Goal: Find specific page/section

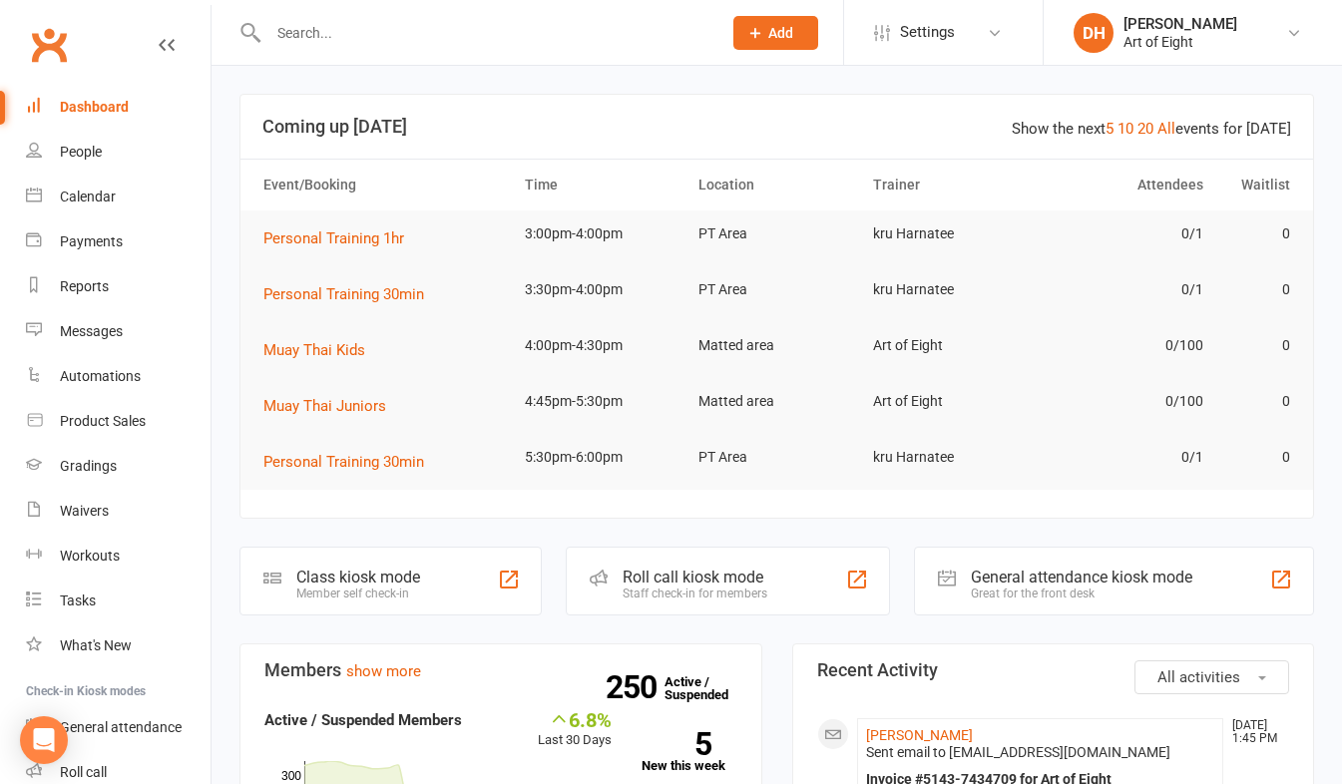
click at [324, 33] on input "text" at bounding box center [484, 33] width 445 height 28
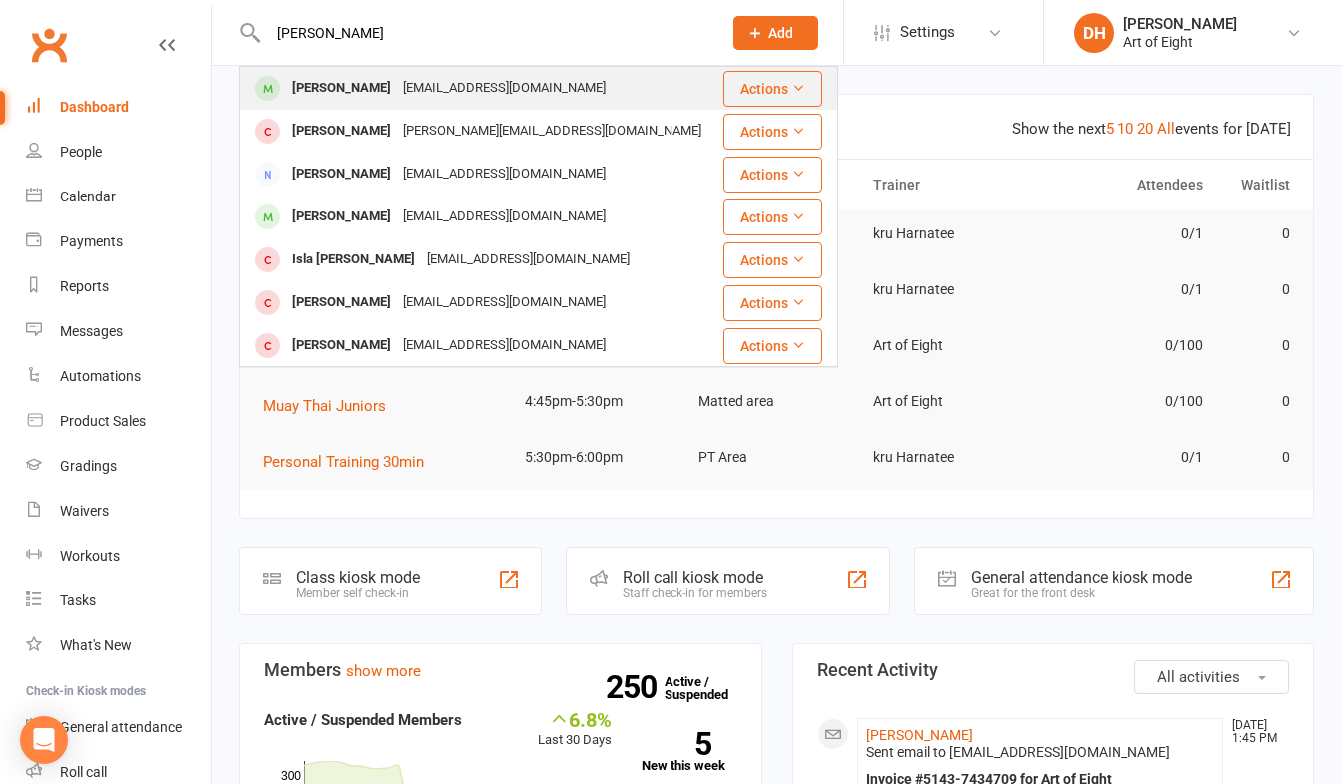
type input "[PERSON_NAME]"
click at [322, 85] on div "[PERSON_NAME]" at bounding box center [341, 88] width 111 height 29
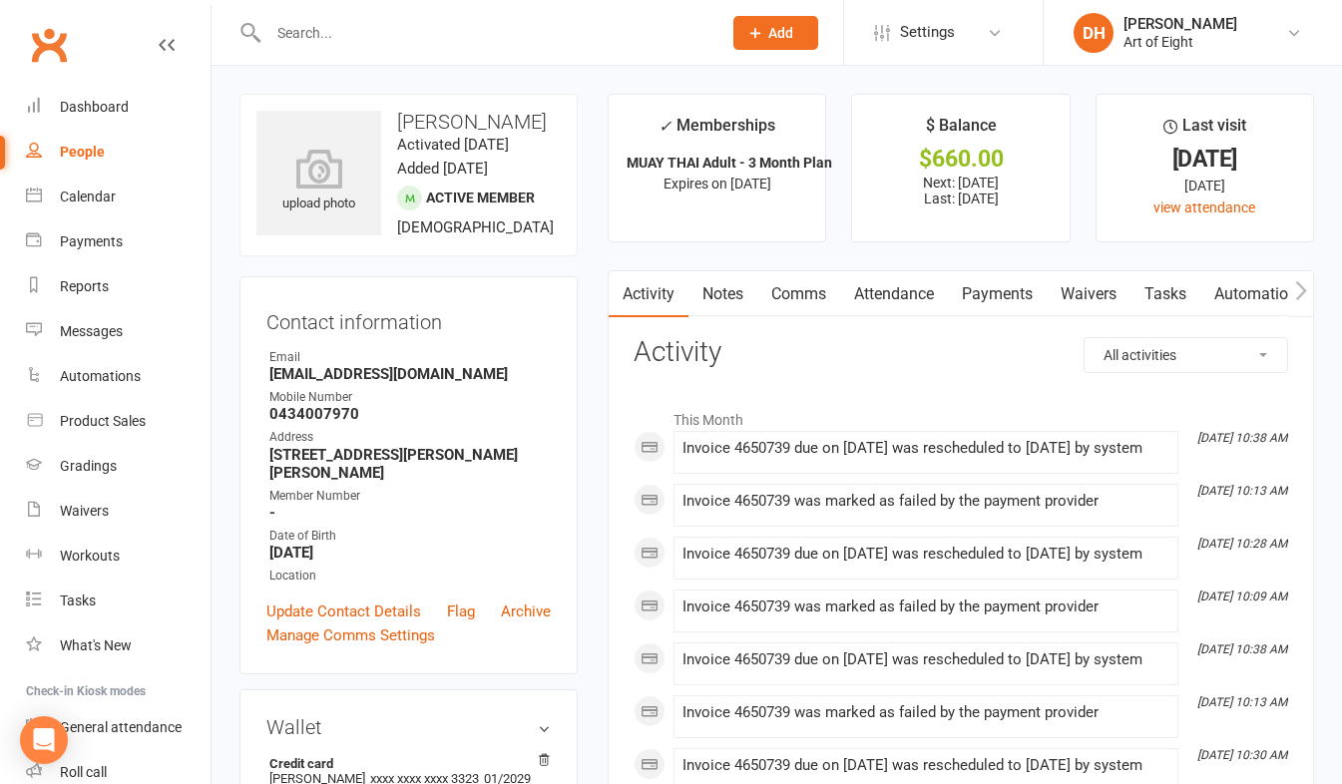
click at [999, 299] on link "Payments" at bounding box center [997, 294] width 99 height 46
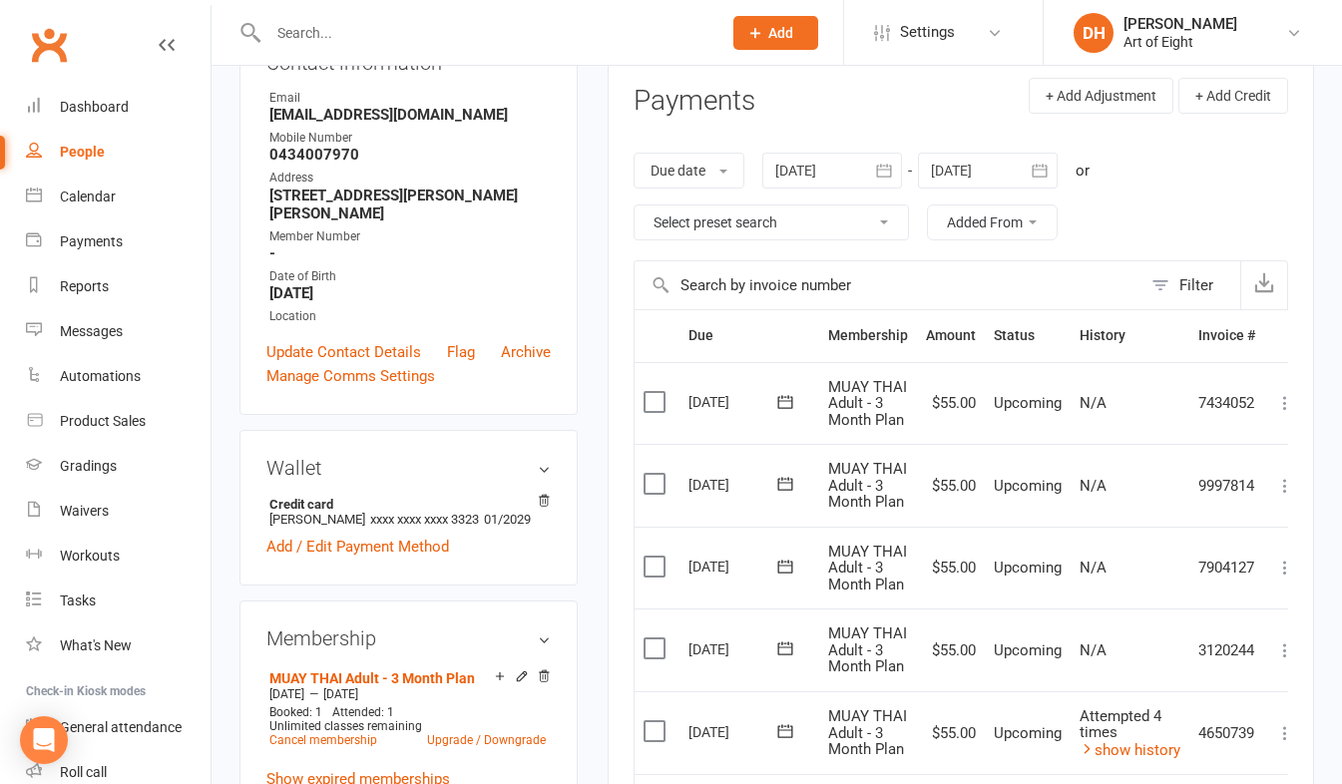
scroll to position [299, 0]
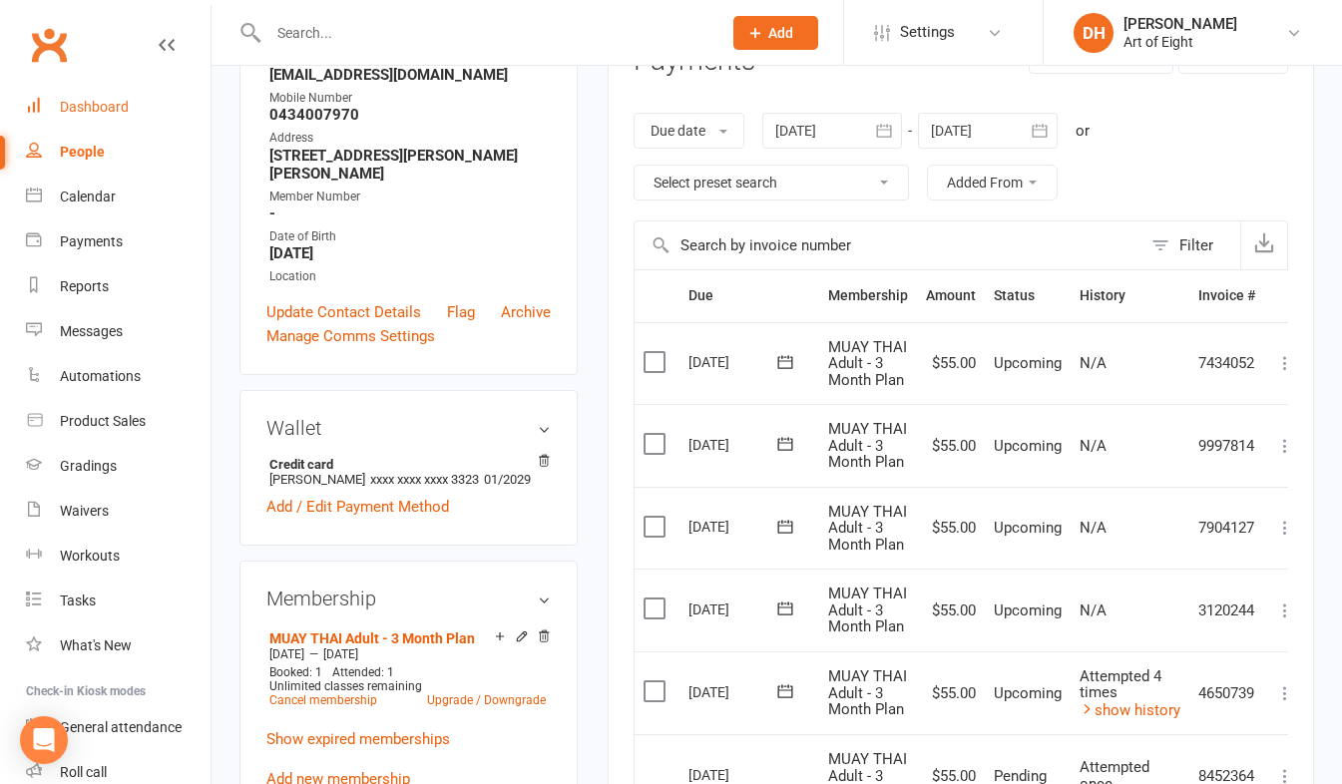
drag, startPoint x: 77, startPoint y: 107, endPoint x: 83, endPoint y: 116, distance: 10.8
click at [77, 107] on div "Dashboard" at bounding box center [94, 107] width 69 height 16
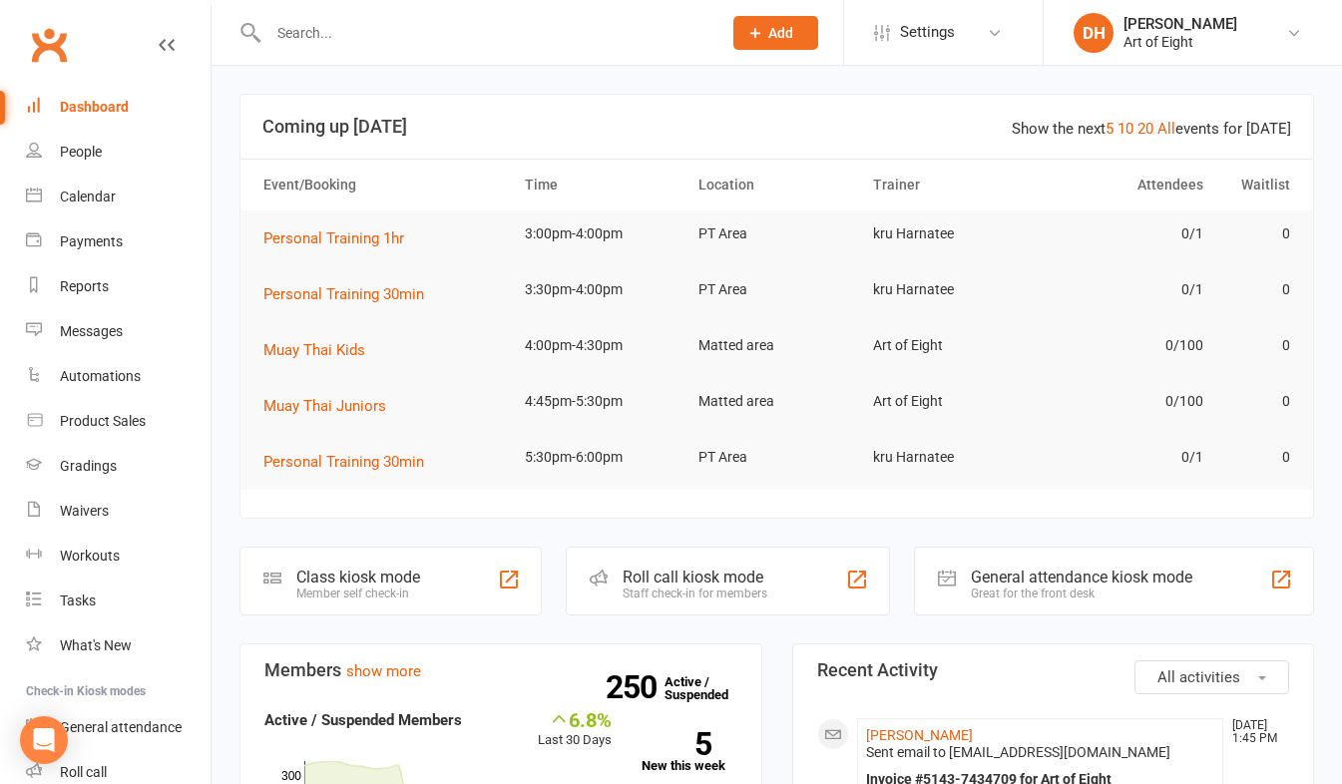
click at [376, 36] on input "text" at bounding box center [484, 33] width 445 height 28
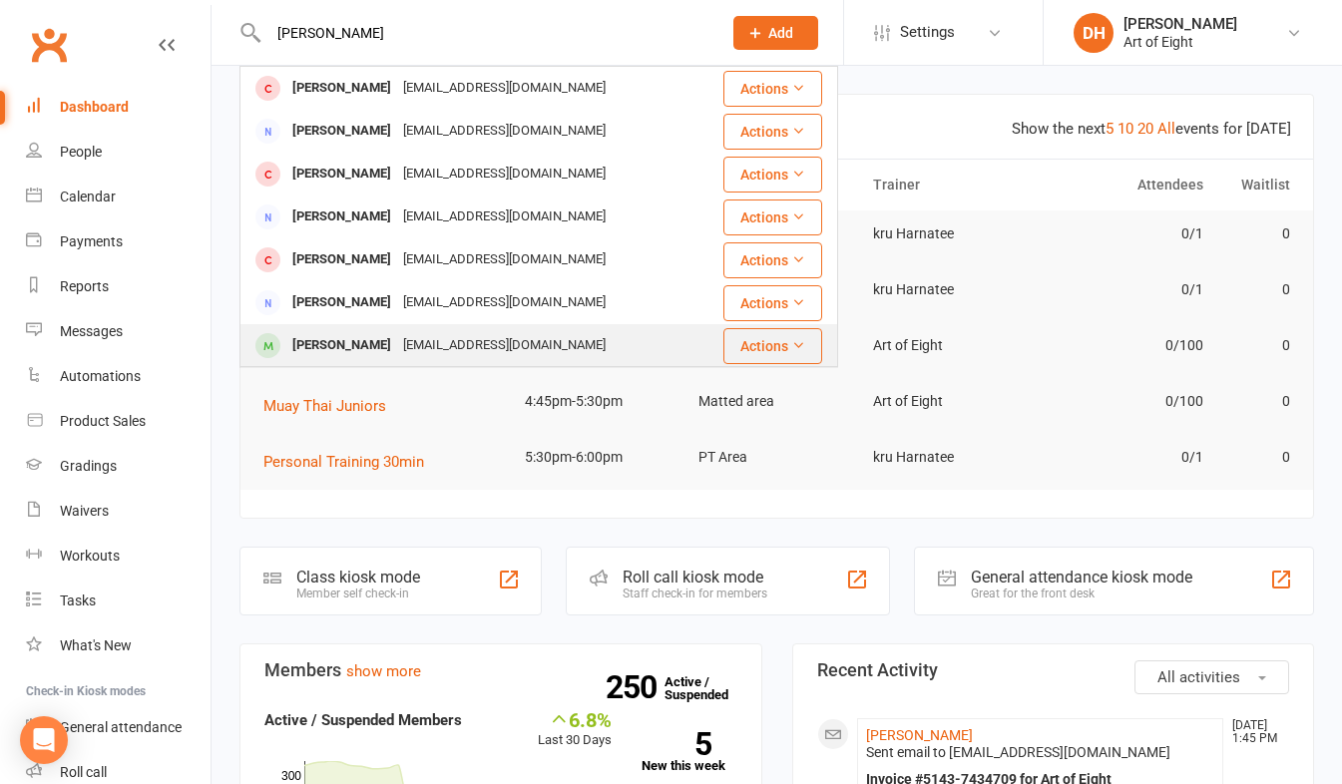
type input "[PERSON_NAME]"
click at [360, 351] on div "[PERSON_NAME]" at bounding box center [341, 345] width 111 height 29
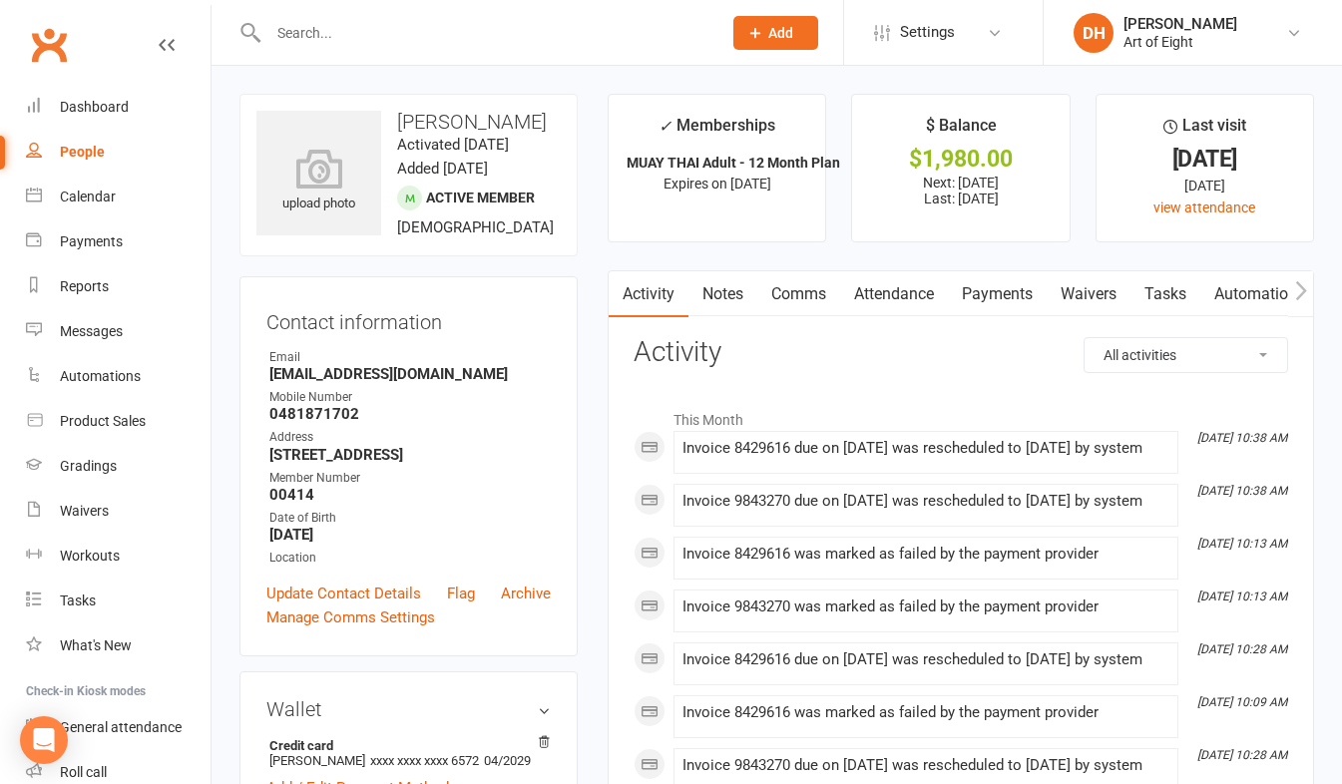
click at [1001, 287] on link "Payments" at bounding box center [997, 294] width 99 height 46
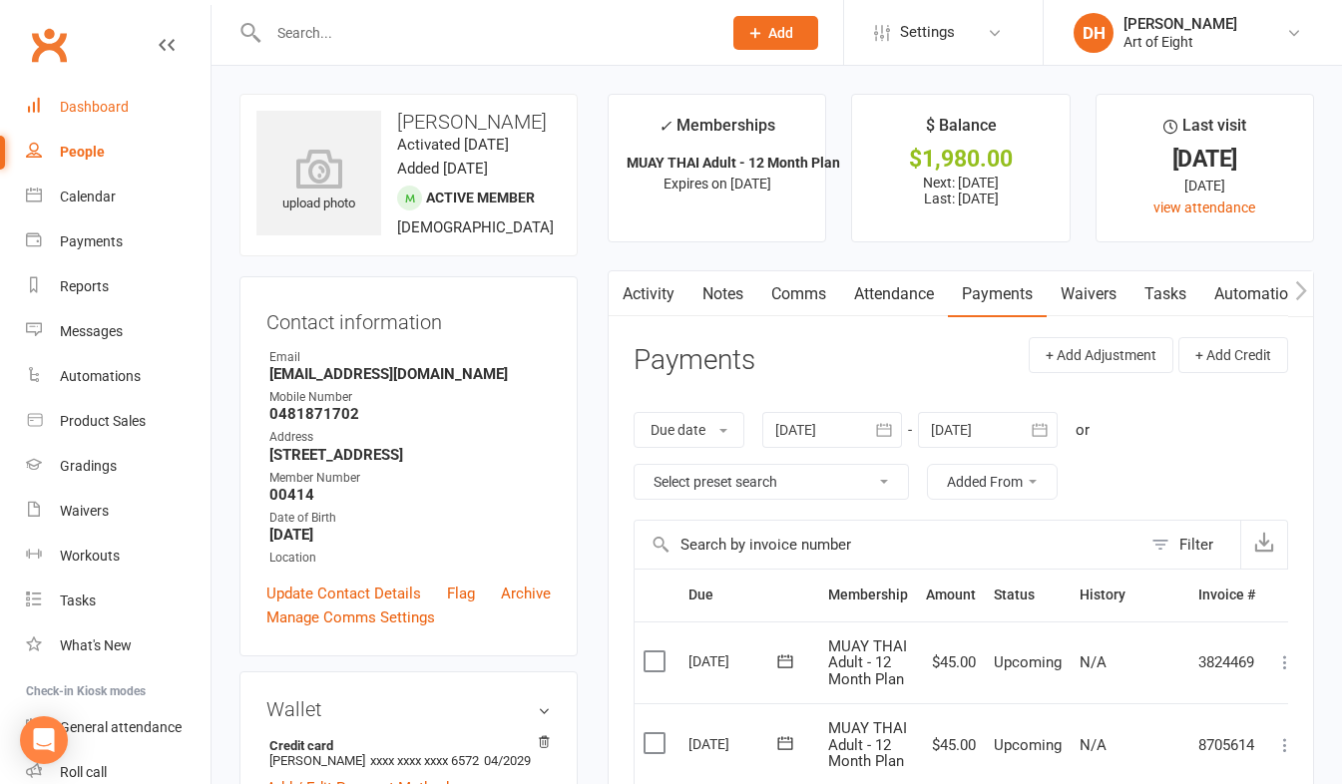
click at [76, 102] on div "Dashboard" at bounding box center [94, 107] width 69 height 16
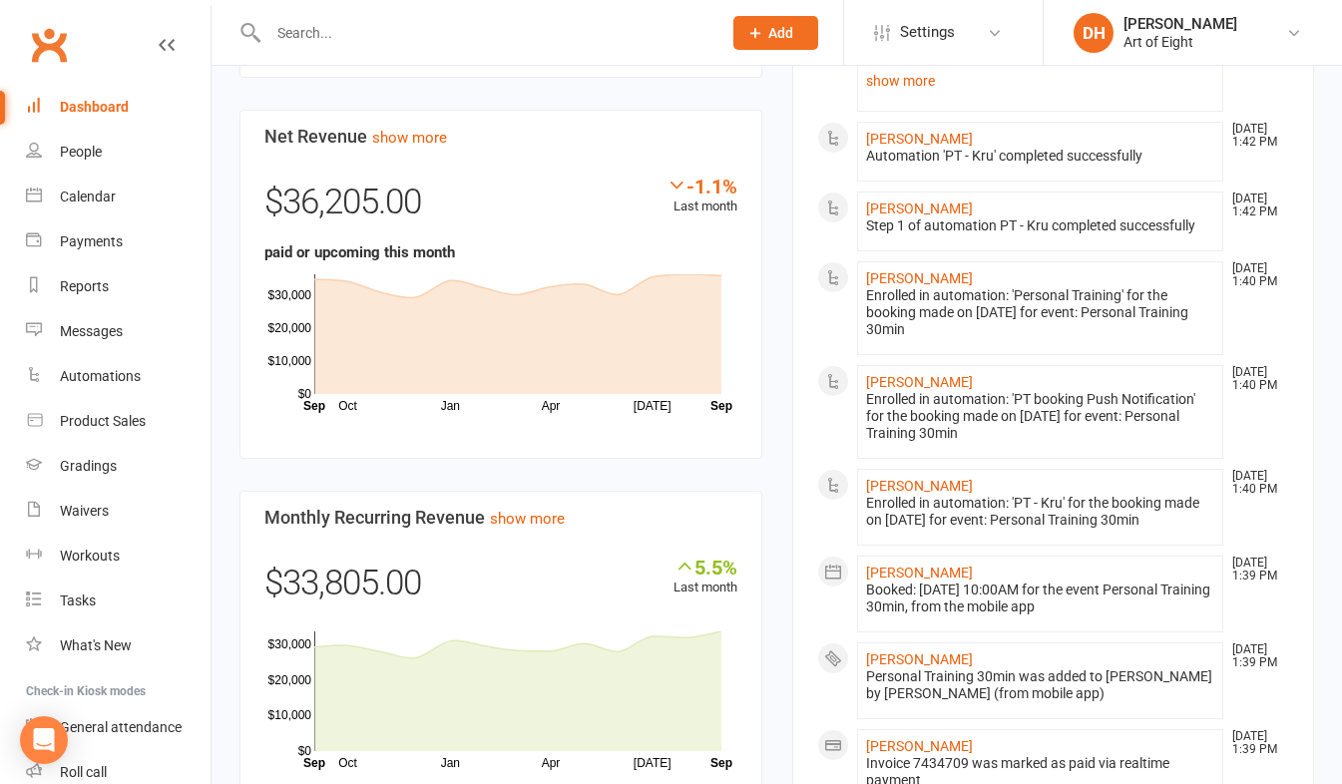
scroll to position [1297, 0]
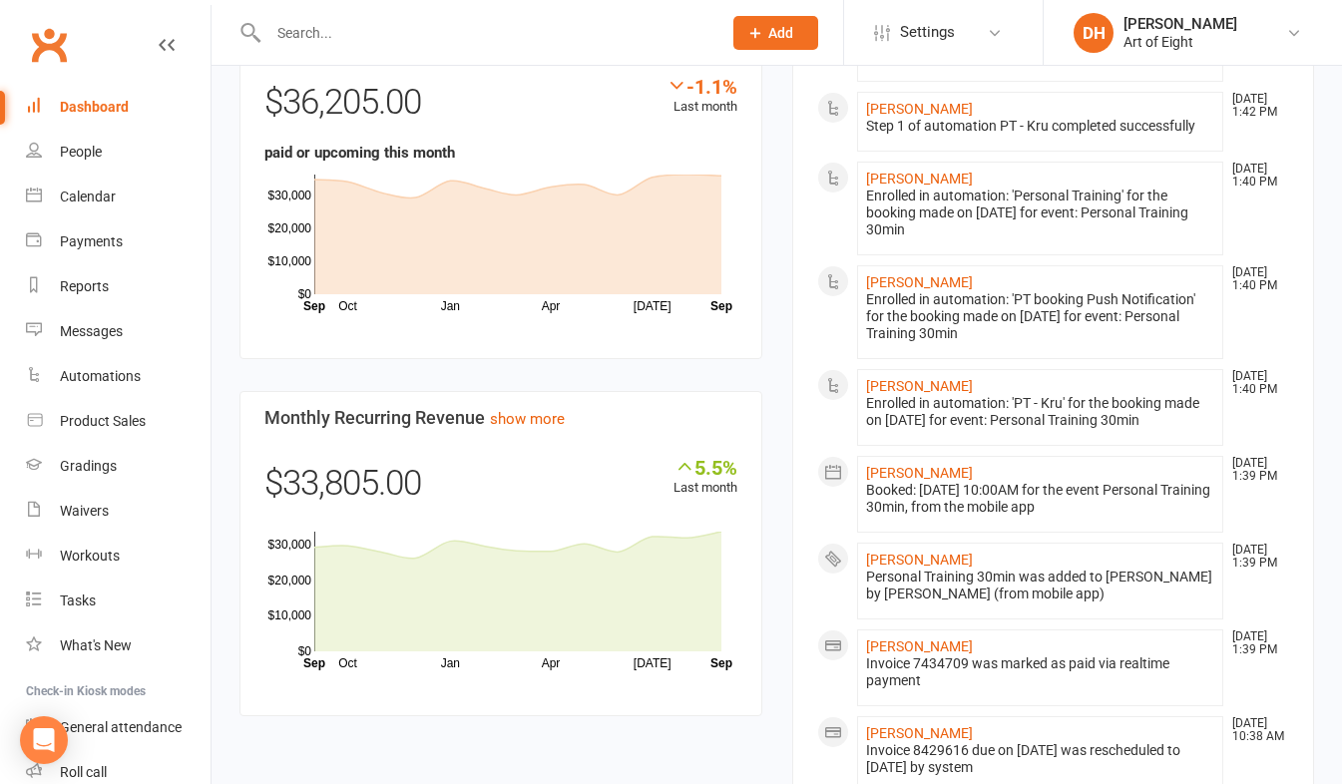
click at [90, 105] on div "Dashboard" at bounding box center [94, 107] width 69 height 16
click at [85, 506] on div "Waivers" at bounding box center [84, 511] width 49 height 16
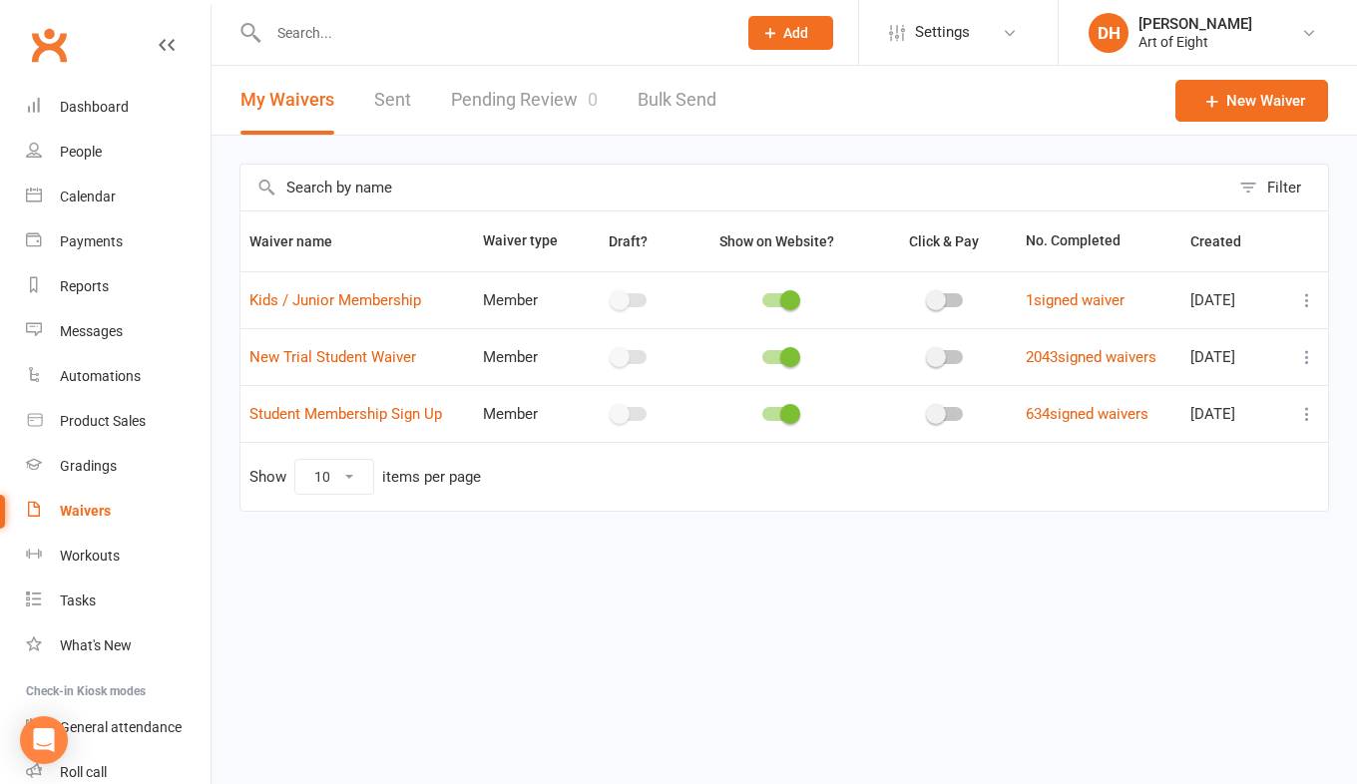
click at [463, 90] on link "Pending Review 0" at bounding box center [524, 100] width 147 height 69
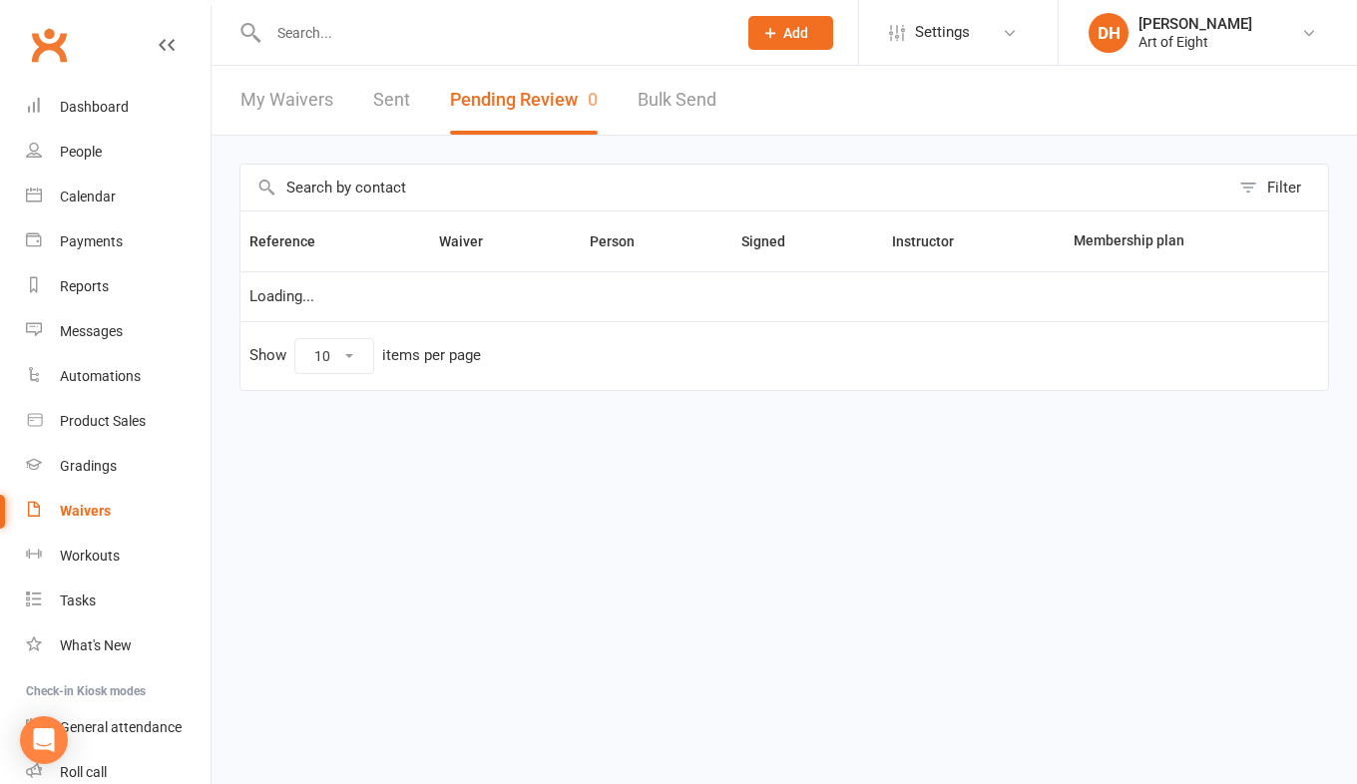
select select "50"
click at [276, 100] on link "My Waivers" at bounding box center [287, 100] width 93 height 69
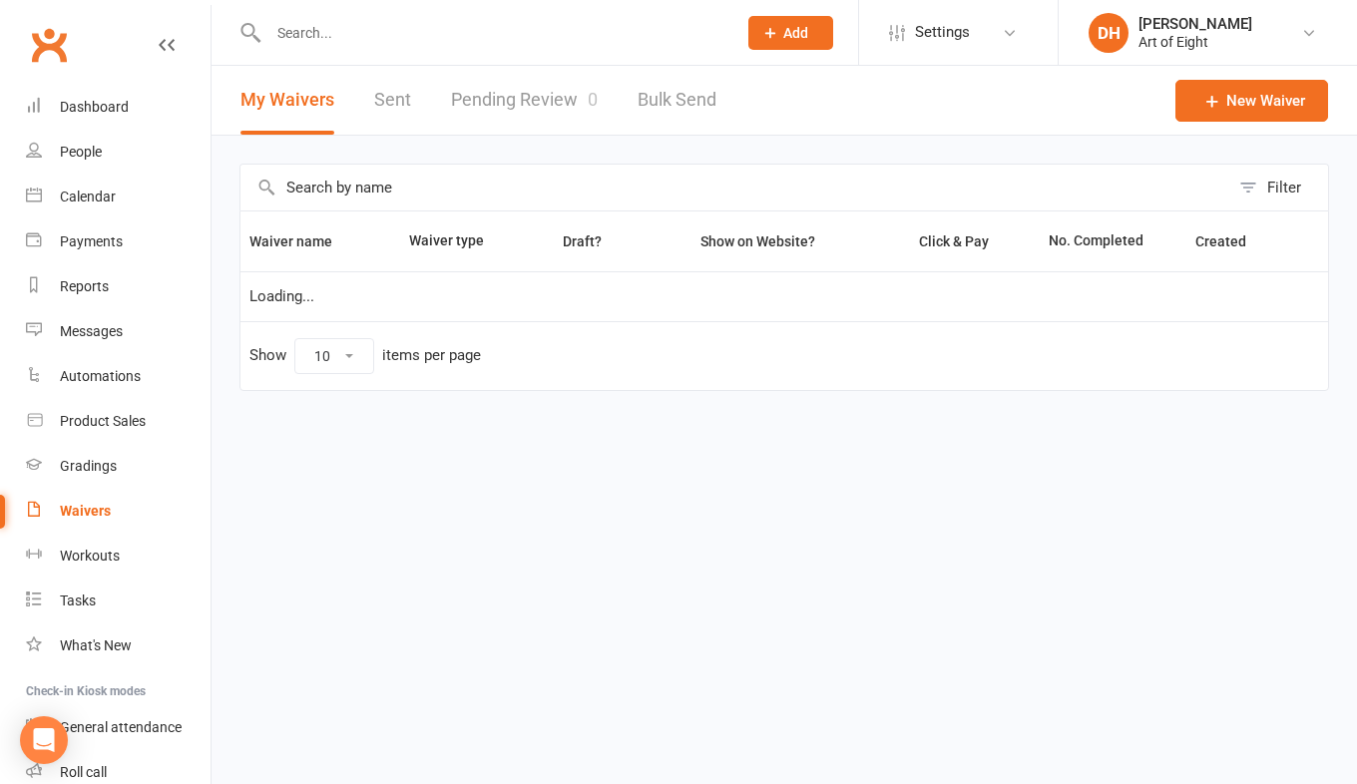
click at [381, 90] on link "Sent" at bounding box center [392, 100] width 37 height 69
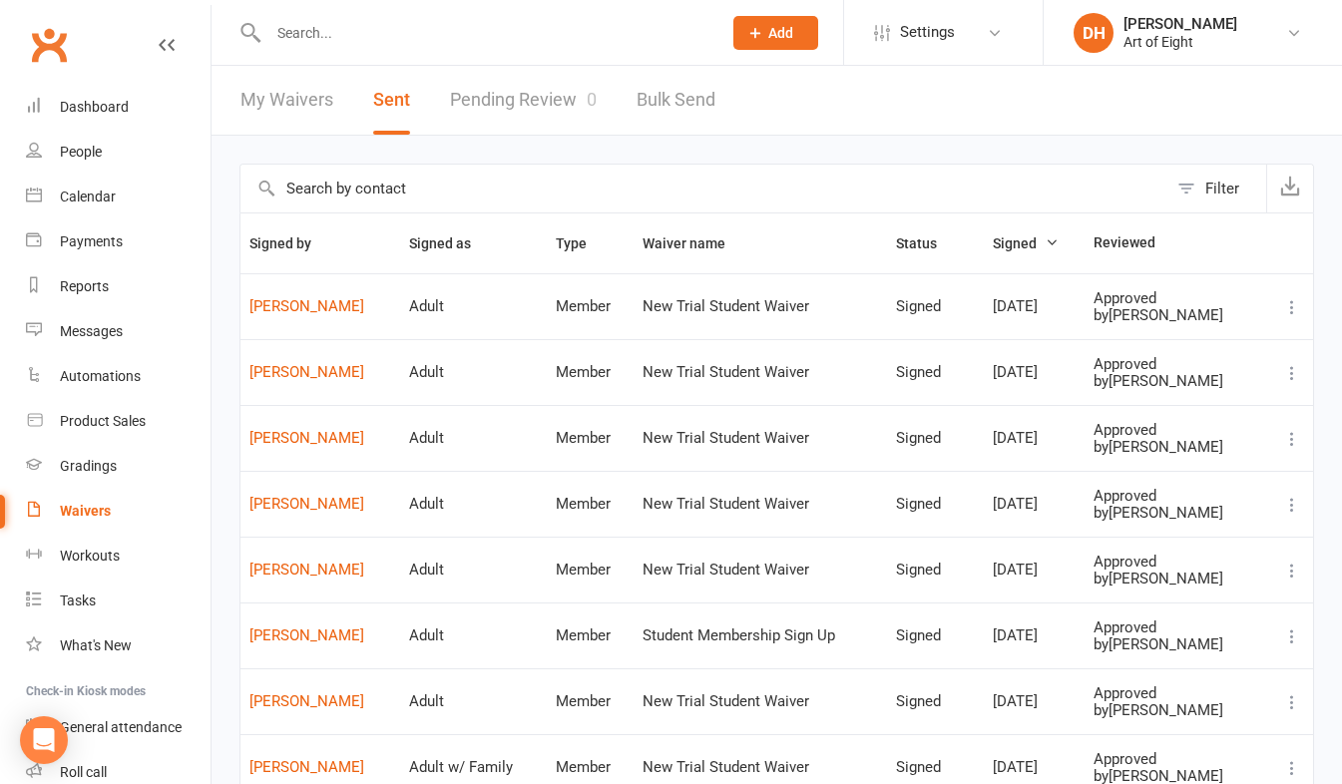
click at [372, 58] on div at bounding box center [474, 32] width 468 height 65
click at [375, 39] on input "text" at bounding box center [484, 33] width 445 height 28
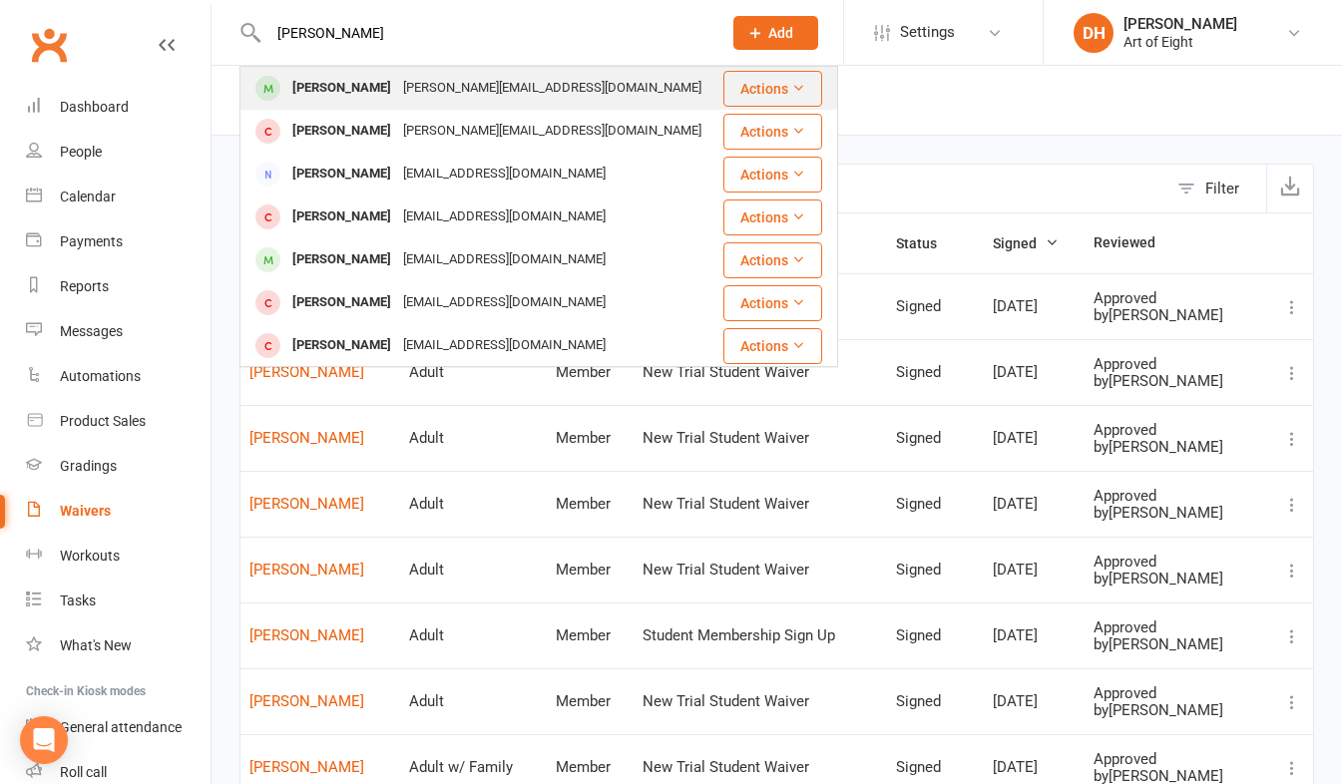
type input "[PERSON_NAME]"
click at [339, 88] on div "[PERSON_NAME]" at bounding box center [341, 88] width 111 height 29
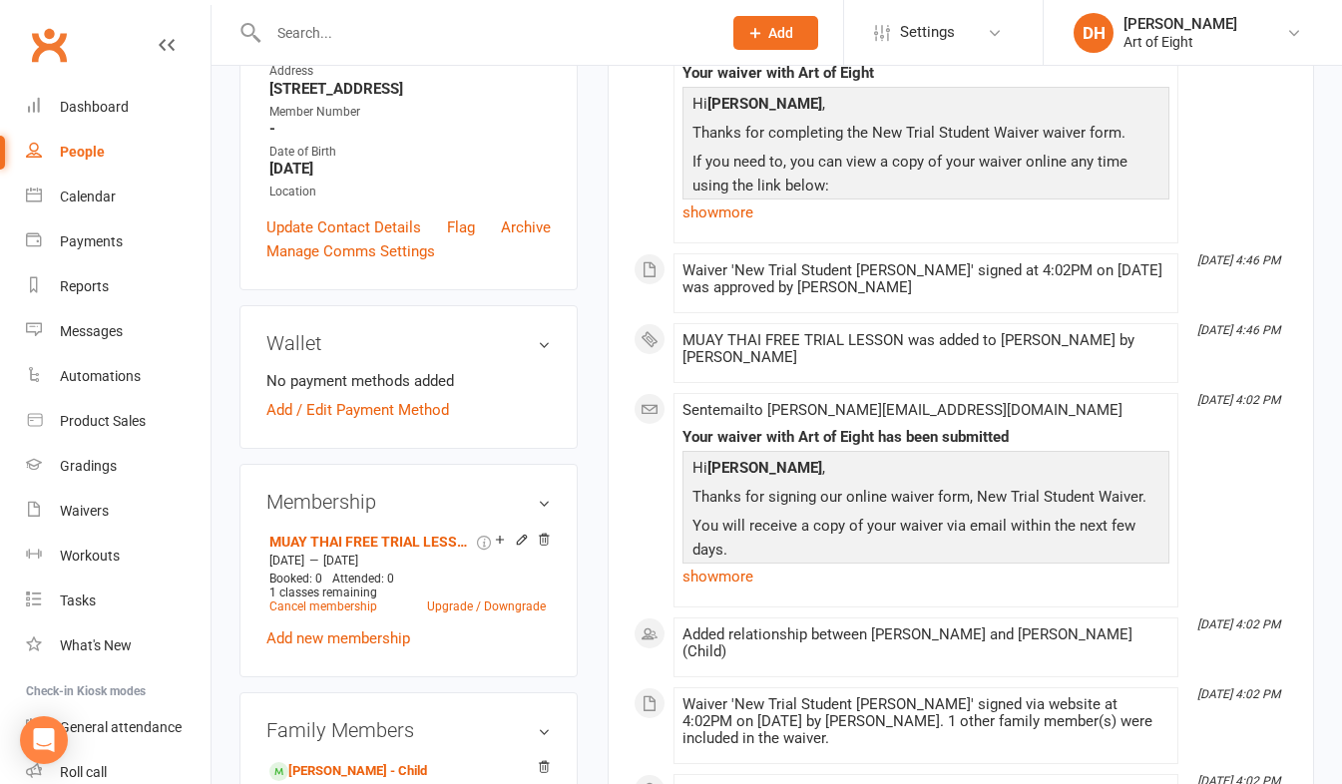
scroll to position [399, 0]
